Goal: Task Accomplishment & Management: Use online tool/utility

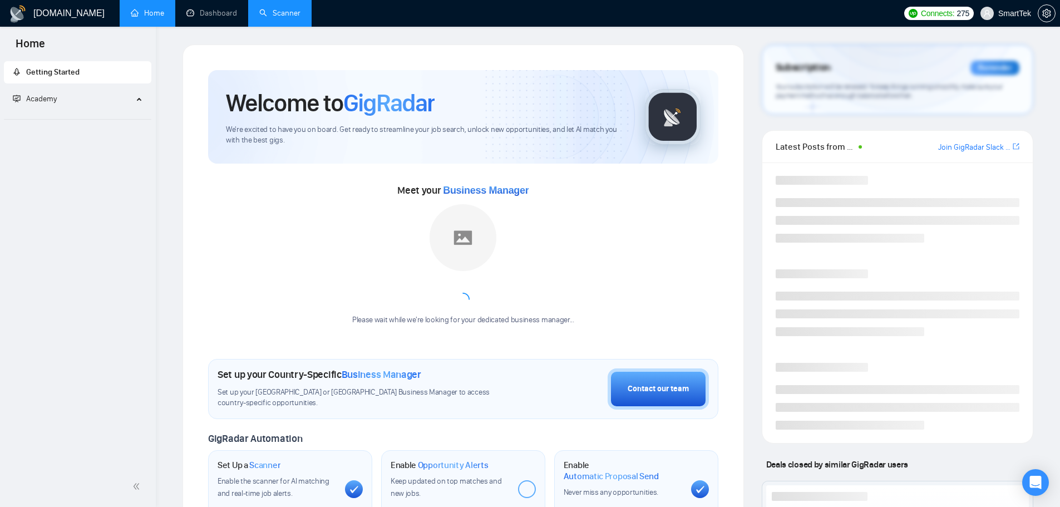
click at [270, 12] on link "Scanner" at bounding box center [279, 12] width 41 height 9
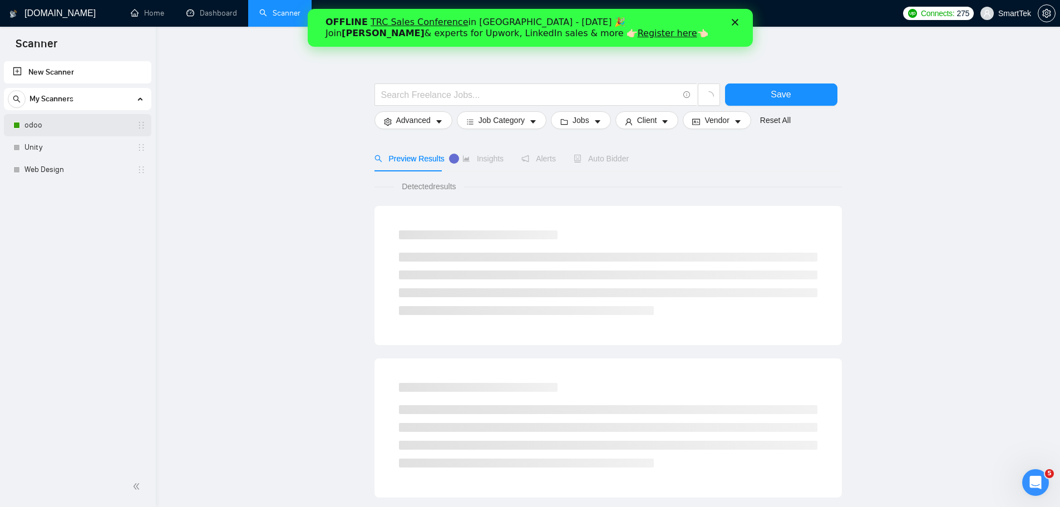
click at [72, 123] on link "odoo" at bounding box center [77, 125] width 106 height 22
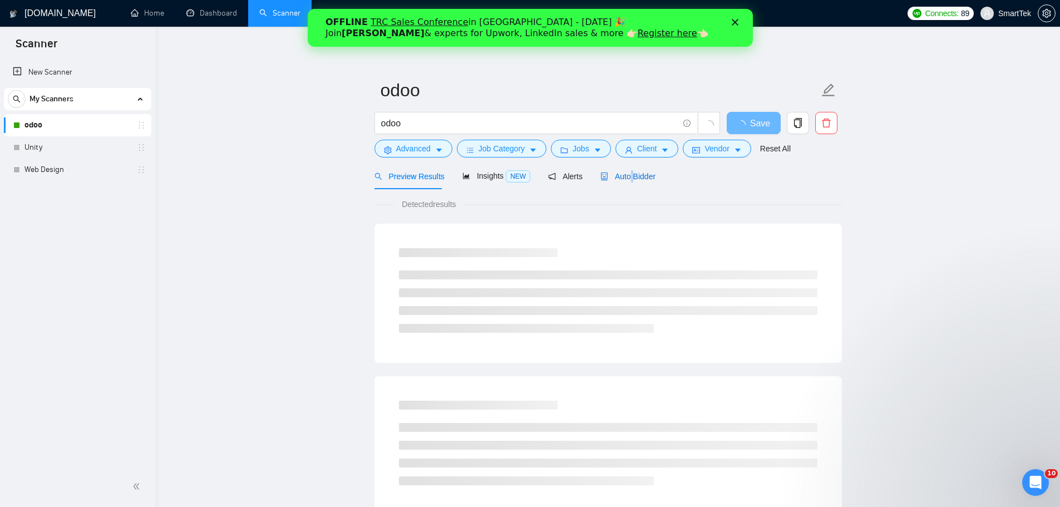
click at [626, 174] on span "Auto Bidder" at bounding box center [627, 176] width 55 height 9
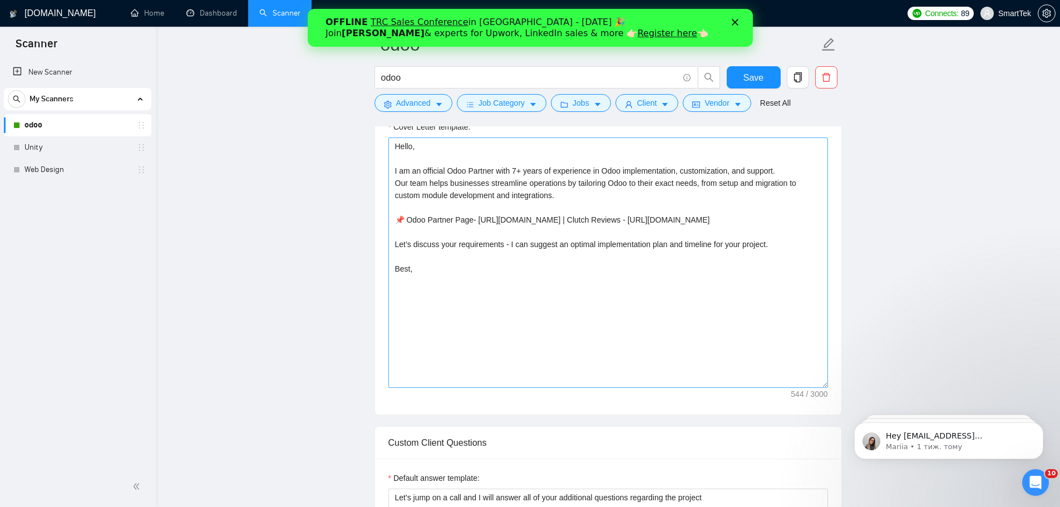
scroll to position [779, 0]
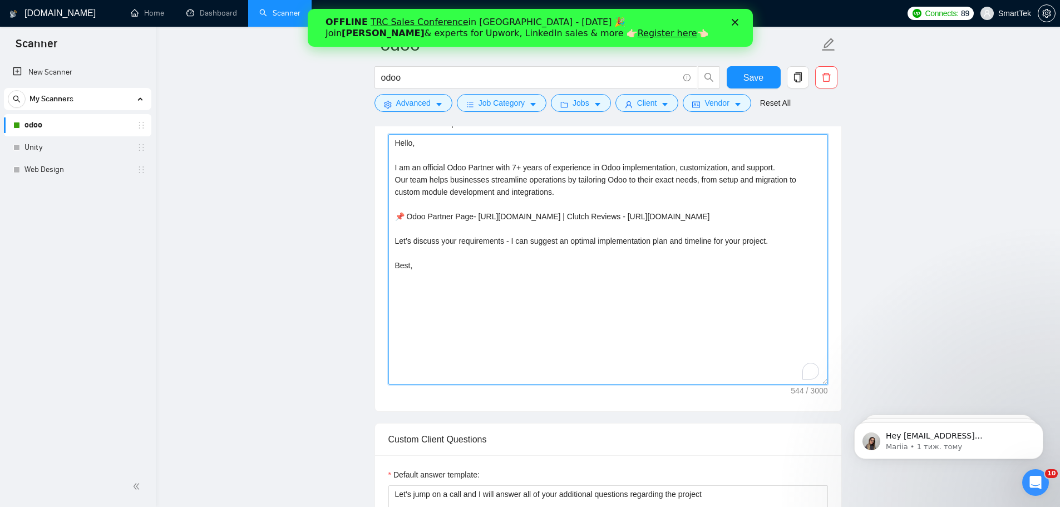
drag, startPoint x: 458, startPoint y: 288, endPoint x: 383, endPoint y: 136, distance: 169.4
click at [383, 136] on div "Cover Letter template: Hello, I am an official Odoo Partner with 7+ years of ex…" at bounding box center [608, 257] width 466 height 307
click at [504, 276] on textarea "Hello, I am an official Odoo Partner with 7+ years of experience in Odoo implem…" at bounding box center [607, 259] width 439 height 250
click at [686, 260] on textarea "Hello, I am an official Odoo Partner with 7+ years of experience in Odoo implem…" at bounding box center [607, 259] width 439 height 250
drag, startPoint x: 773, startPoint y: 252, endPoint x: 395, endPoint y: 256, distance: 378.2
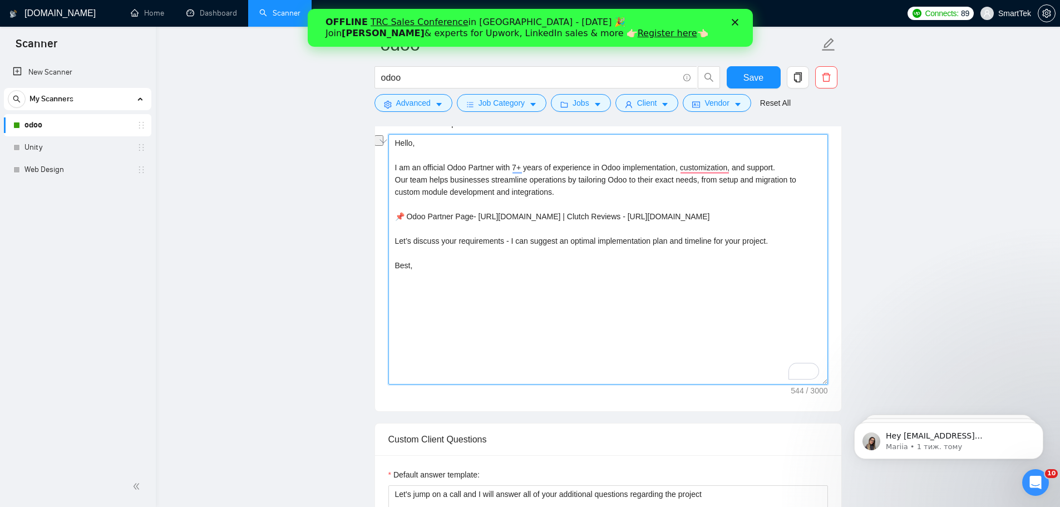
click at [395, 256] on textarea "Hello, I am an official Odoo Partner with 7+ years of experience in Odoo implem…" at bounding box center [607, 259] width 439 height 250
paste textarea "— what are the key goals you’d like to achieve with [PERSON_NAME], and how soon…"
click at [509, 254] on textarea "Hello, I am an official Odoo Partner with 7+ years of experience in Odoo implem…" at bounding box center [607, 259] width 439 height 250
drag, startPoint x: 699, startPoint y: 253, endPoint x: 512, endPoint y: 256, distance: 186.9
click at [512, 256] on textarea "Hello, I am an official Odoo Partner with 7+ years of experience in Odoo implem…" at bounding box center [607, 259] width 439 height 250
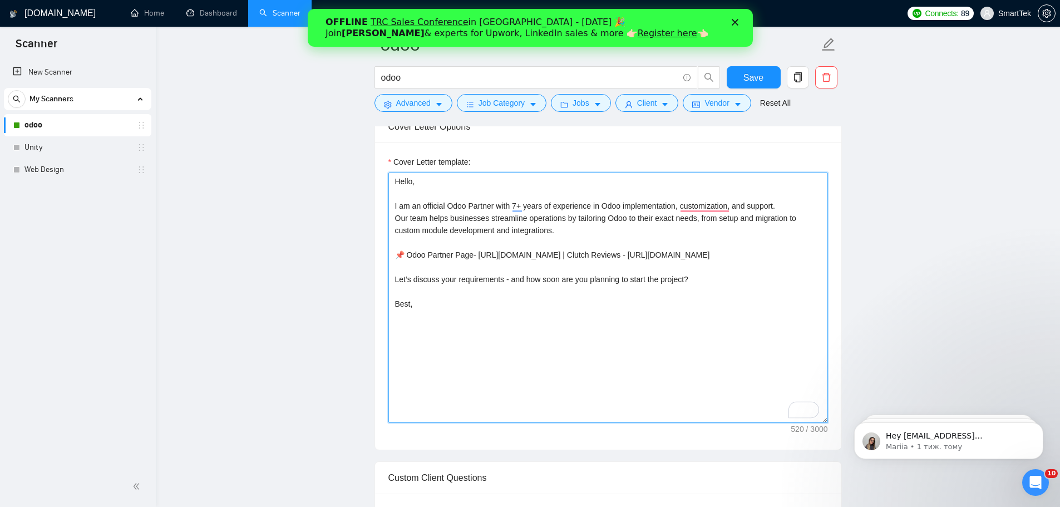
scroll to position [723, 0]
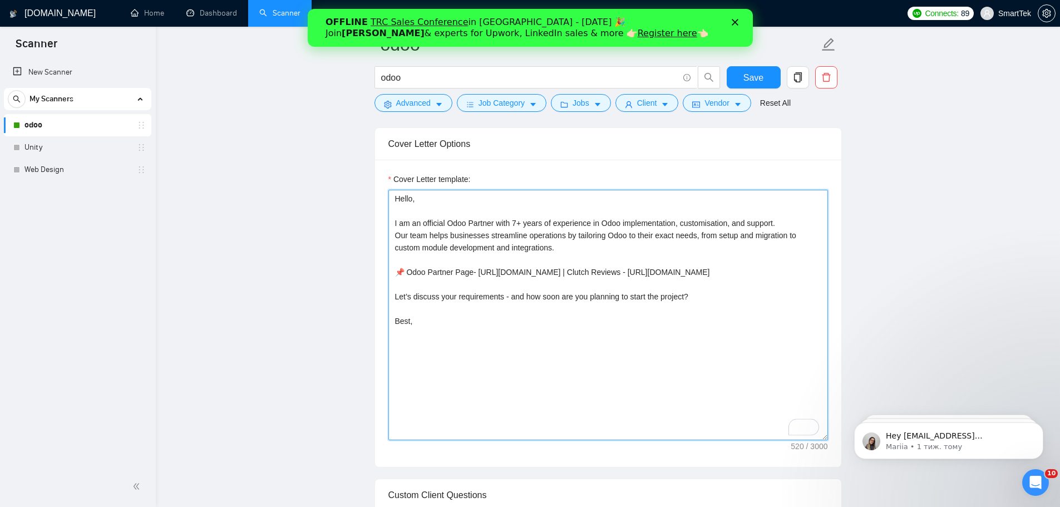
click at [644, 239] on textarea "Hello, I am an official Odoo Partner with 7+ years of experience in Odoo implem…" at bounding box center [607, 315] width 439 height 250
type textarea "Hello, I am an official Odoo Partner with 7+ years of experience in Odoo implem…"
click at [758, 78] on span "Save" at bounding box center [753, 78] width 20 height 14
click at [756, 76] on span "Save" at bounding box center [753, 78] width 20 height 14
